Goal: Find specific page/section: Find specific page/section

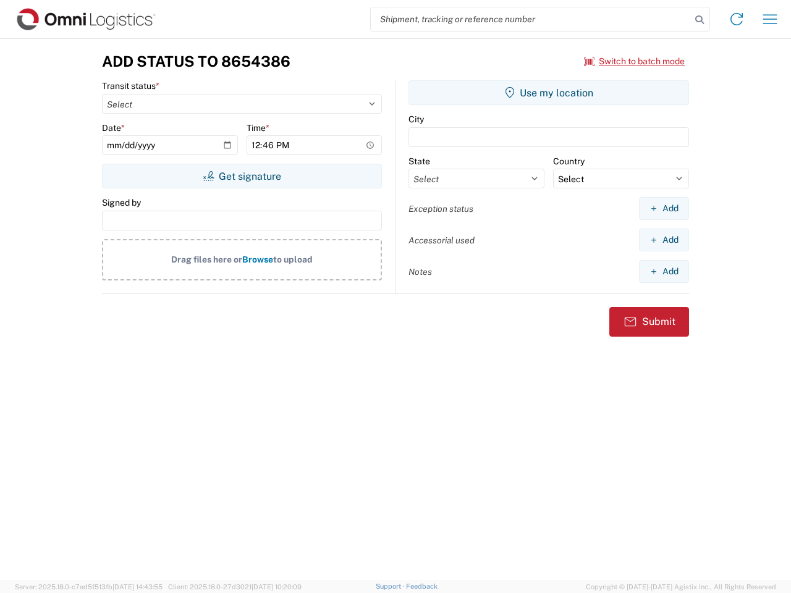
click at [531, 19] on input "search" at bounding box center [531, 18] width 320 height 23
click at [700, 20] on icon at bounding box center [699, 19] width 17 height 17
click at [737, 19] on icon at bounding box center [737, 19] width 20 height 20
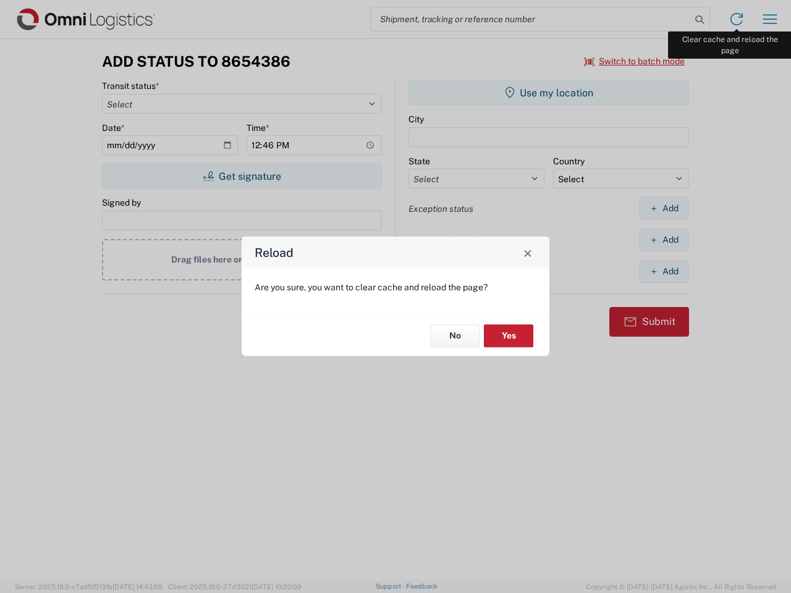
click at [770, 19] on div "Reload Are you sure, you want to clear cache and reload the page? No Yes" at bounding box center [395, 296] width 791 height 593
click at [635, 61] on div "Reload Are you sure, you want to clear cache and reload the page? No Yes" at bounding box center [395, 296] width 791 height 593
click at [242, 176] on div "Reload Are you sure, you want to clear cache and reload the page? No Yes" at bounding box center [395, 296] width 791 height 593
click at [549, 93] on div "Reload Are you sure, you want to clear cache and reload the page? No Yes" at bounding box center [395, 296] width 791 height 593
click at [664, 208] on div "Reload Are you sure, you want to clear cache and reload the page? No Yes" at bounding box center [395, 296] width 791 height 593
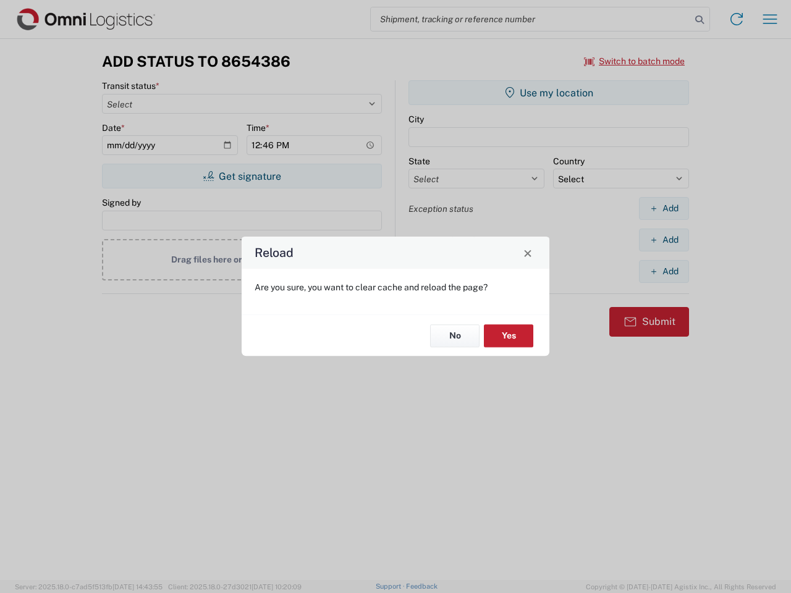
click at [664, 240] on div "Reload Are you sure, you want to clear cache and reload the page? No Yes" at bounding box center [395, 296] width 791 height 593
click at [664, 271] on div "Reload Are you sure, you want to clear cache and reload the page? No Yes" at bounding box center [395, 296] width 791 height 593
